Goal: Navigation & Orientation: Find specific page/section

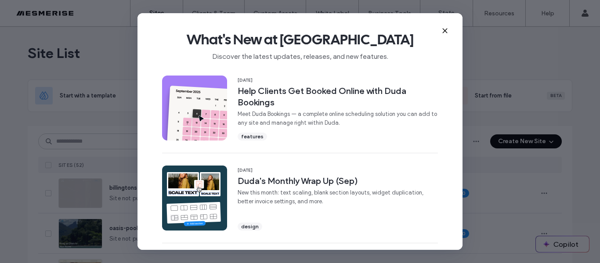
click at [441, 30] on div "What's New at Duda Discover the latest updates, releases, and new features." at bounding box center [300, 42] width 325 height 59
click at [446, 29] on icon at bounding box center [445, 30] width 7 height 7
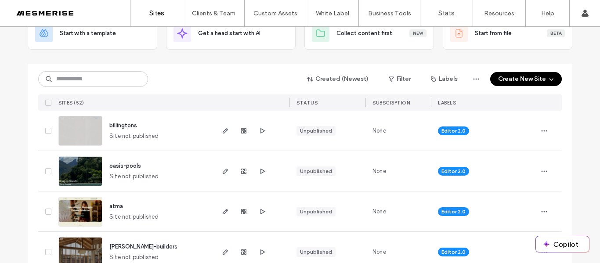
scroll to position [66, 0]
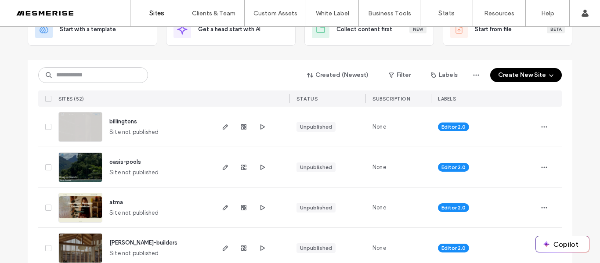
click at [69, 169] on img at bounding box center [80, 183] width 43 height 60
